Goal: Navigation & Orientation: Find specific page/section

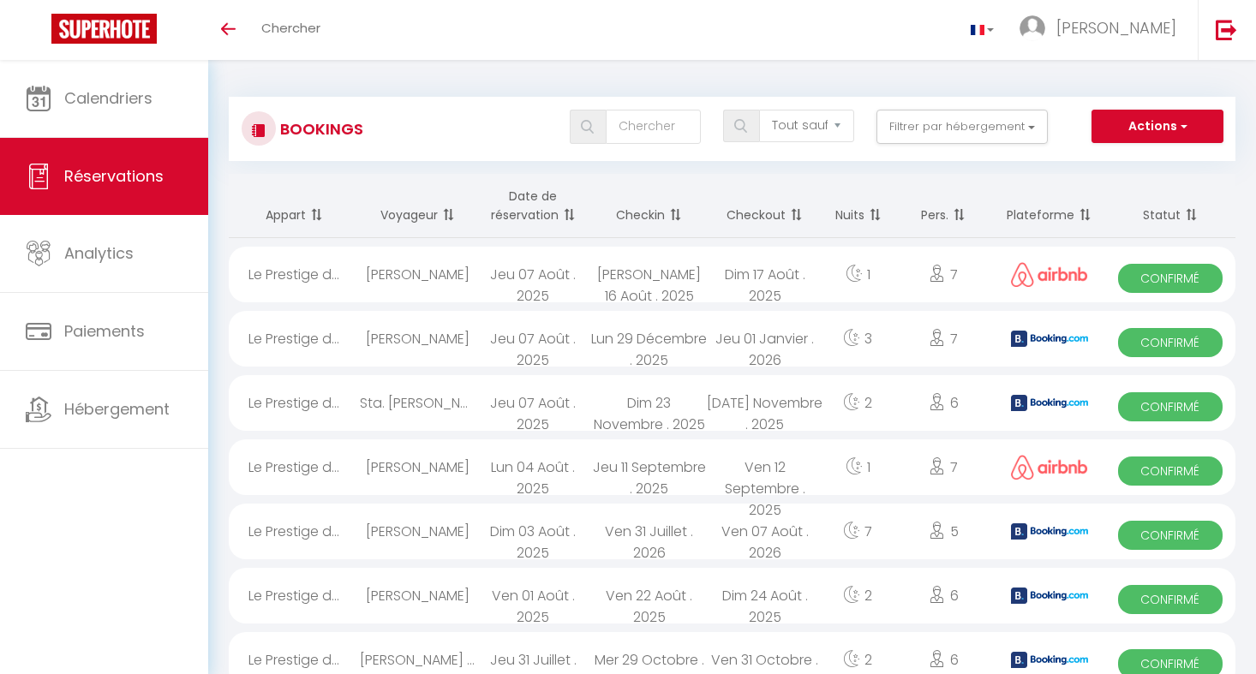
select select "not_cancelled"
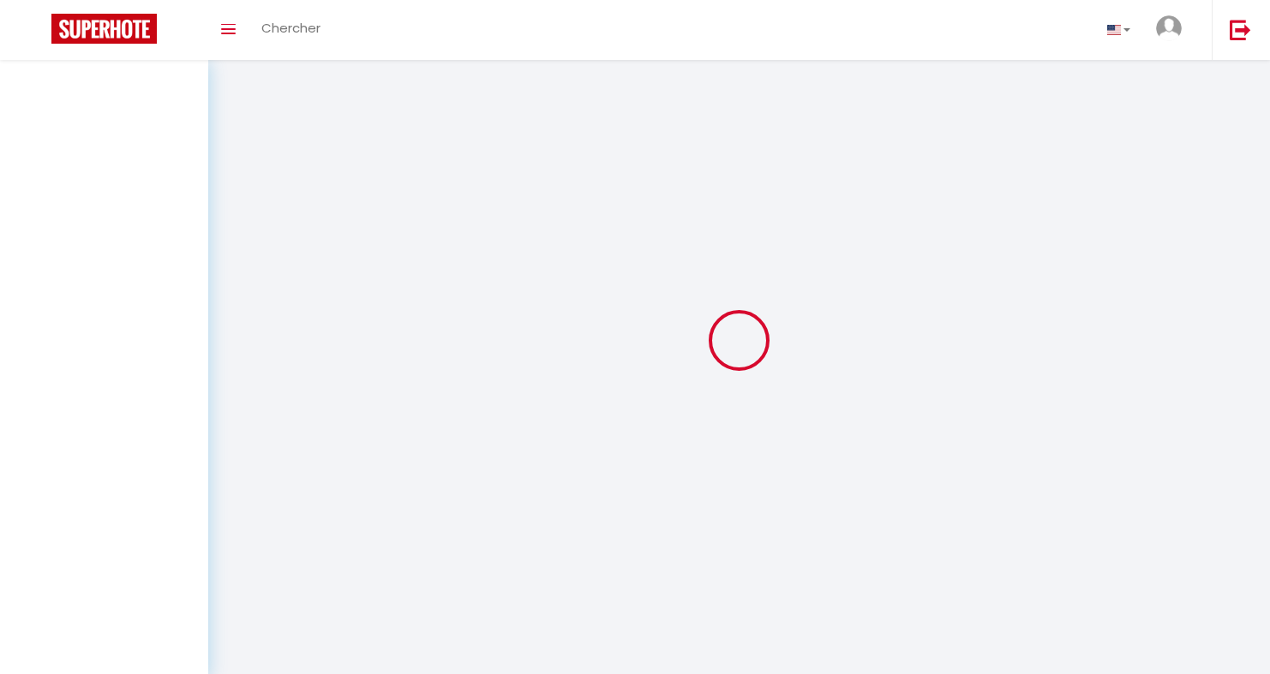
select select "not_cancelled"
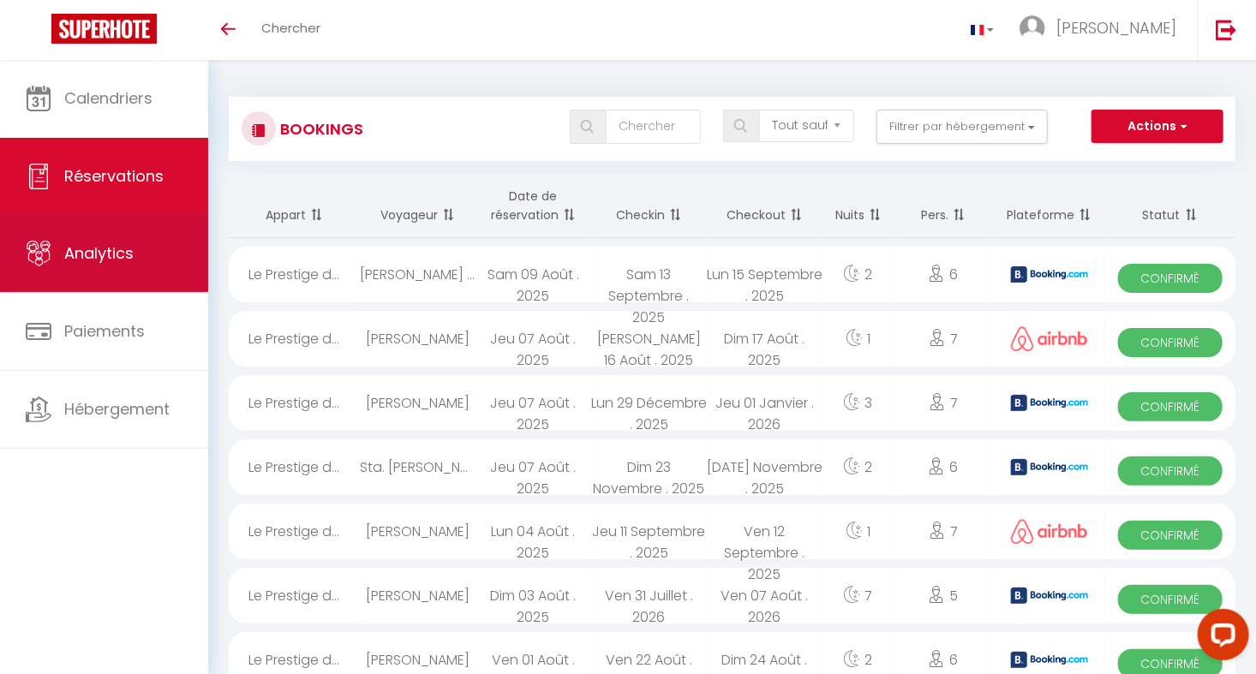
click at [111, 254] on span "Analytics" at bounding box center [98, 252] width 69 height 21
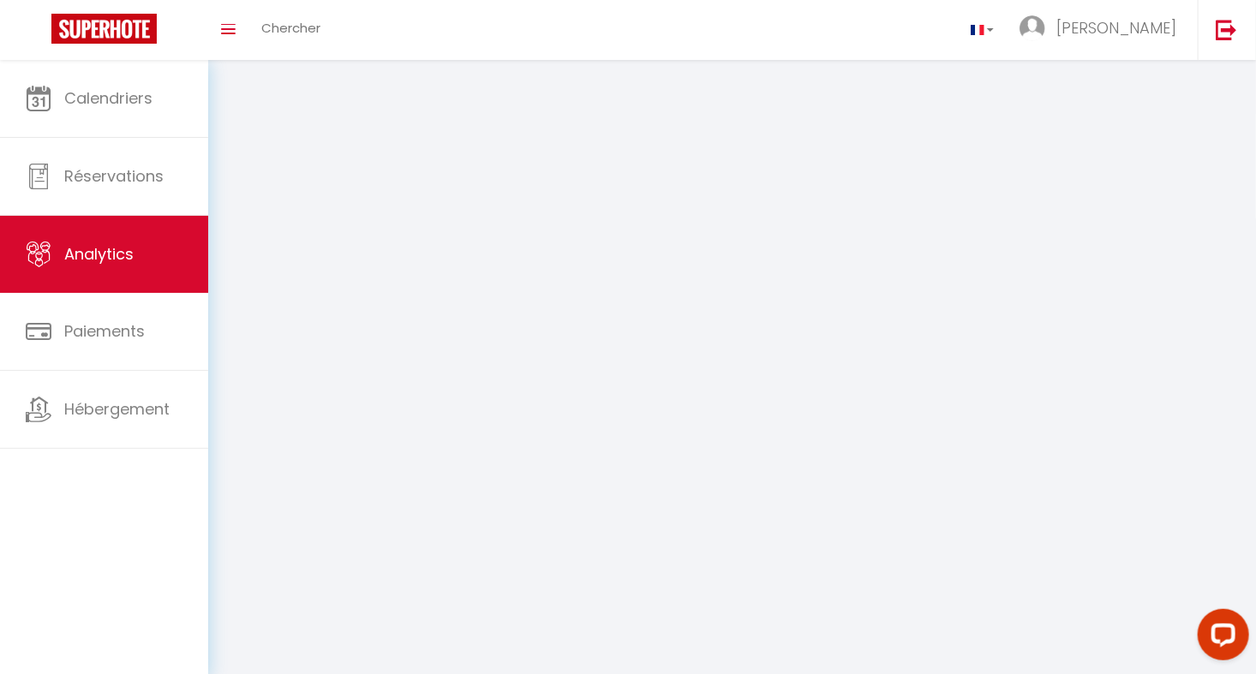
select select "2025"
select select "8"
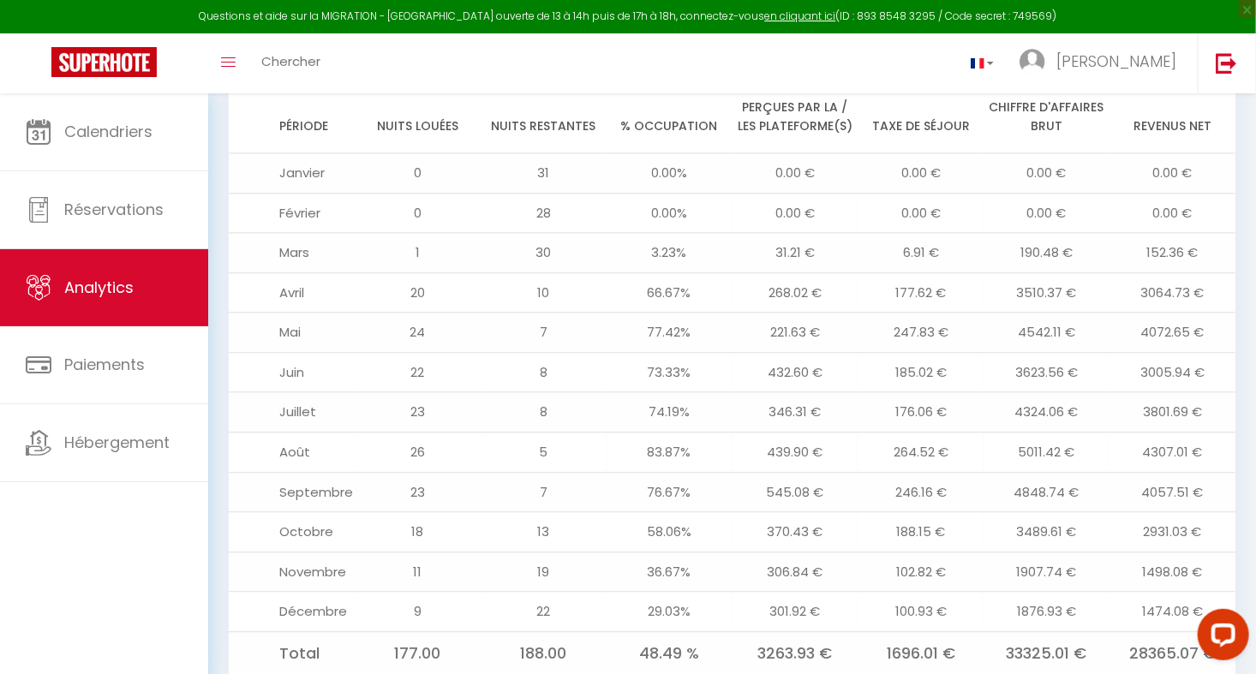
scroll to position [1894, 0]
click at [1244, 7] on span "×" at bounding box center [1247, 8] width 17 height 17
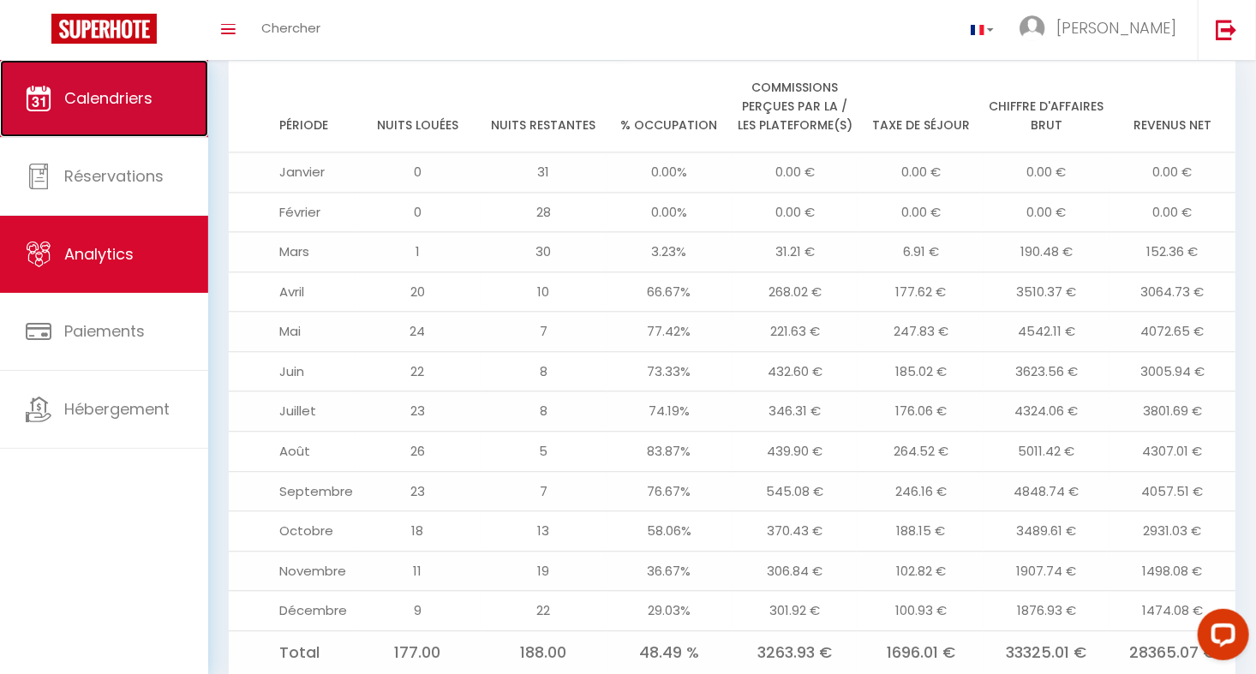
click at [101, 103] on span "Calendriers" at bounding box center [108, 97] width 88 height 21
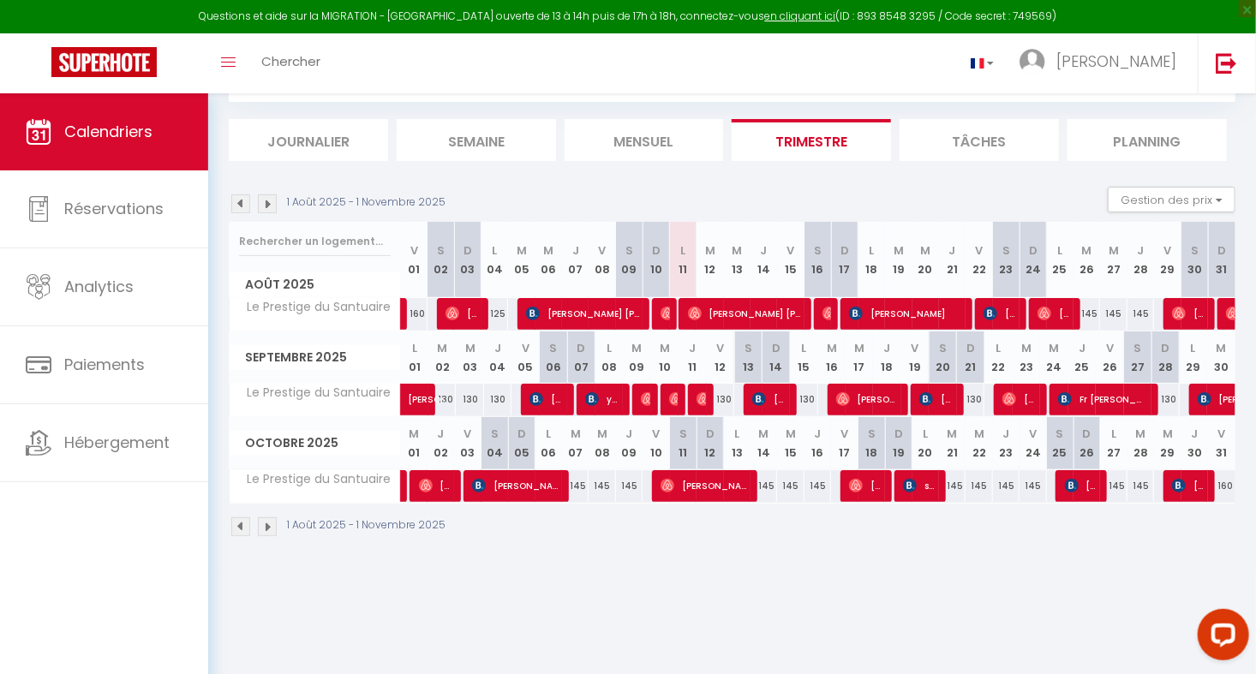
scroll to position [93, 0]
